Goal: Find specific page/section: Find specific page/section

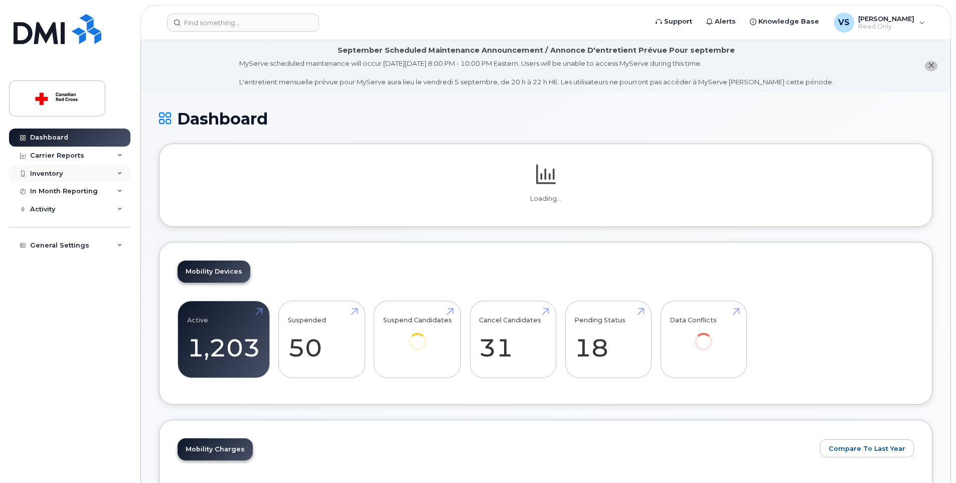
click at [72, 169] on div "Inventory" at bounding box center [69, 174] width 121 height 18
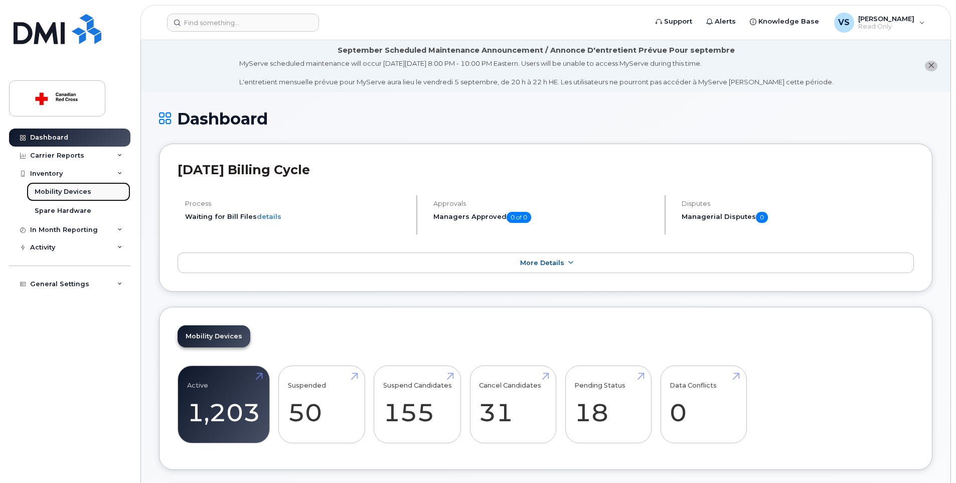
click at [68, 189] on div "Mobility Devices" at bounding box center [63, 191] width 57 height 9
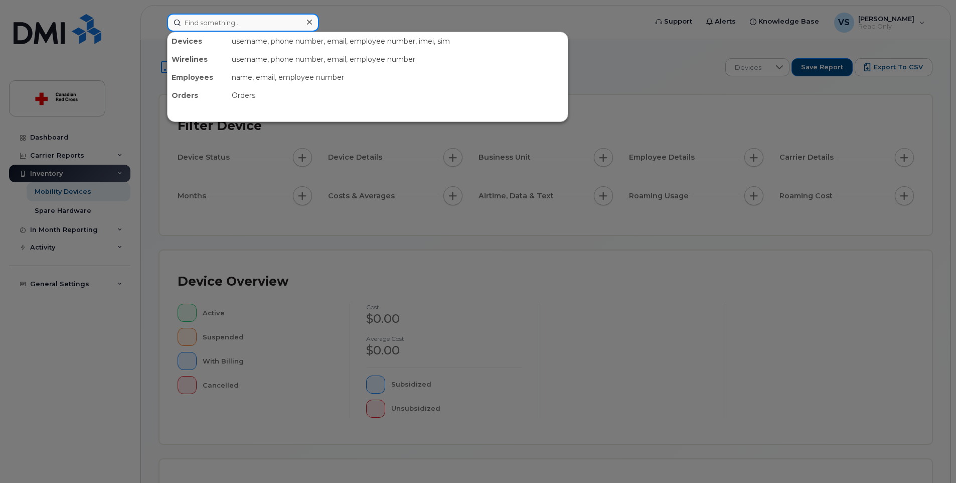
click at [257, 24] on input at bounding box center [243, 23] width 152 height 18
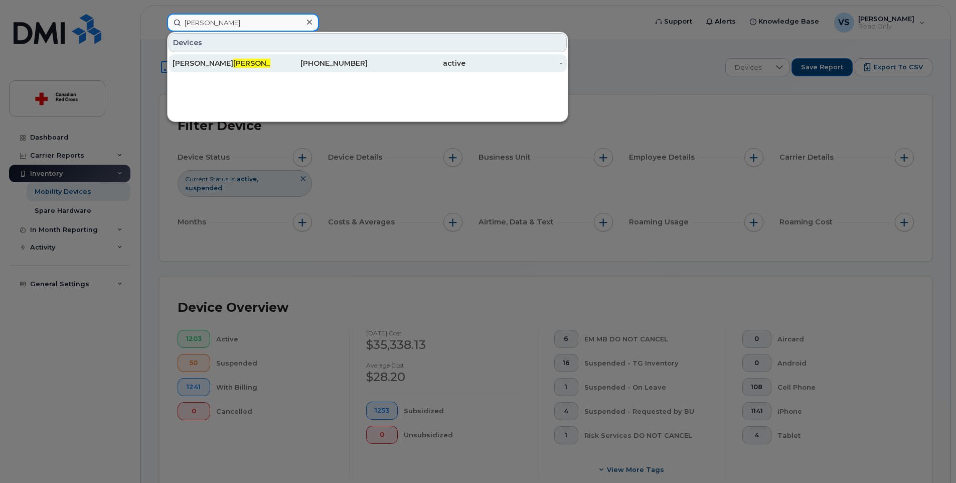
type input "[PERSON_NAME]"
click at [239, 71] on div "[PERSON_NAME]" at bounding box center [222, 63] width 98 height 18
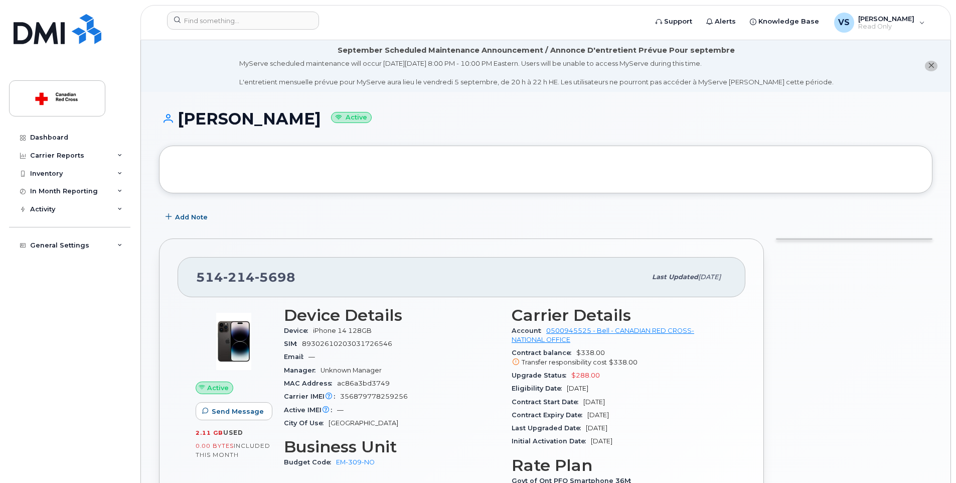
scroll to position [151, 0]
